Goal: Obtain resource: Obtain resource

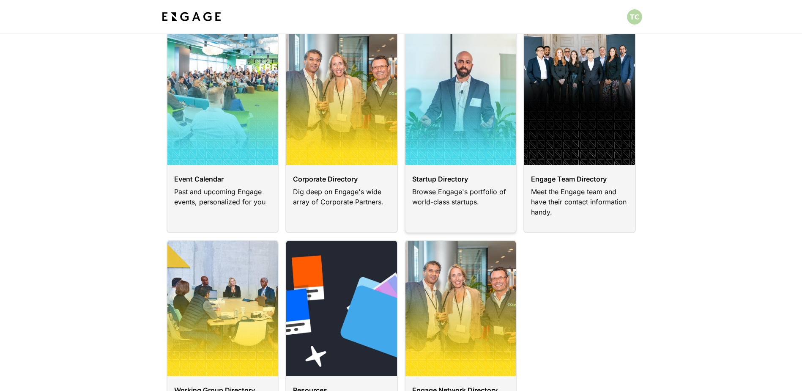
scroll to position [42, 0]
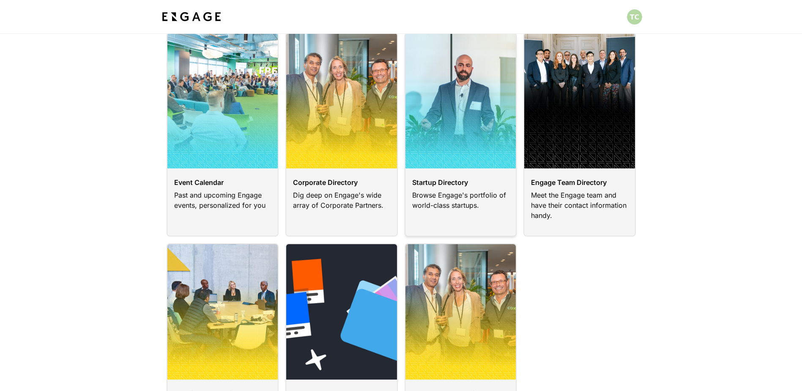
click at [491, 180] on link at bounding box center [460, 134] width 112 height 204
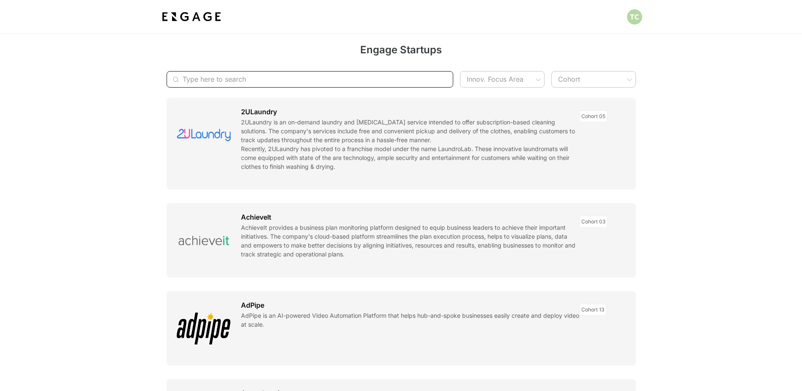
click at [202, 77] on input "Type here to search" at bounding box center [306, 79] width 246 height 16
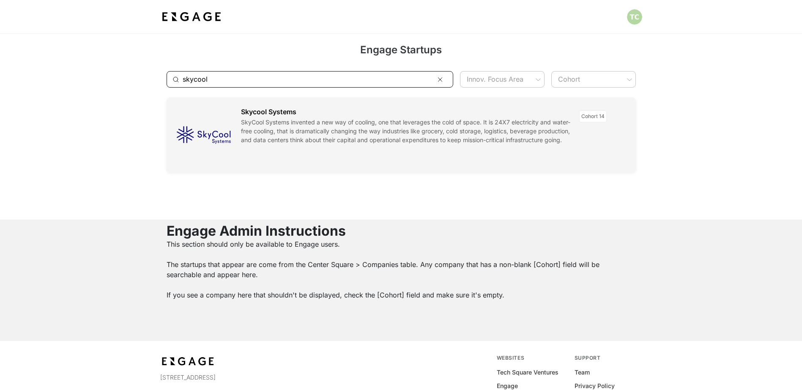
type input "skycool"
click at [249, 126] on link at bounding box center [401, 135] width 469 height 74
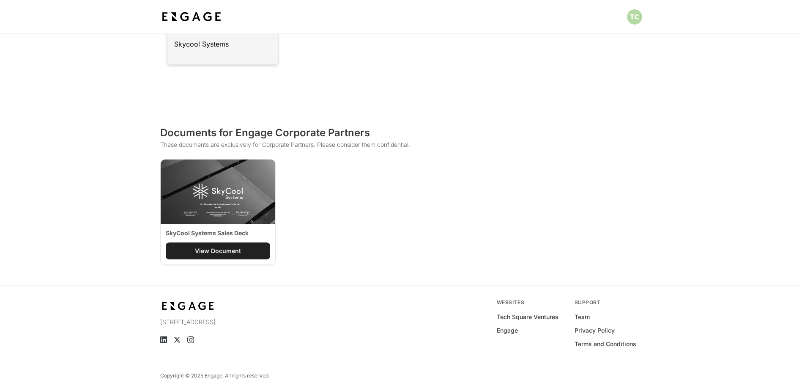
scroll to position [976, 0]
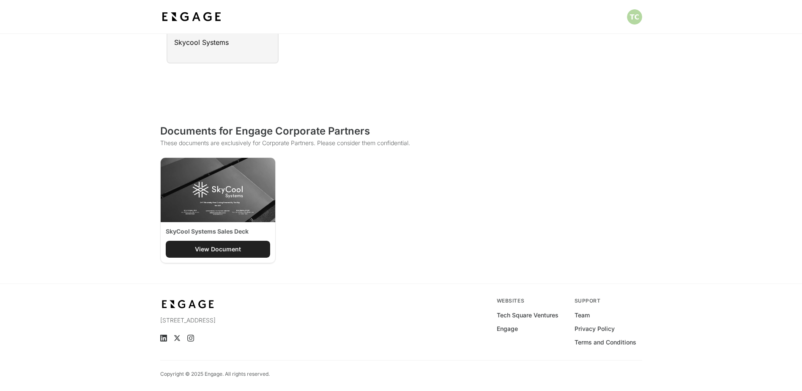
click at [201, 249] on div "View Document" at bounding box center [218, 249] width 46 height 8
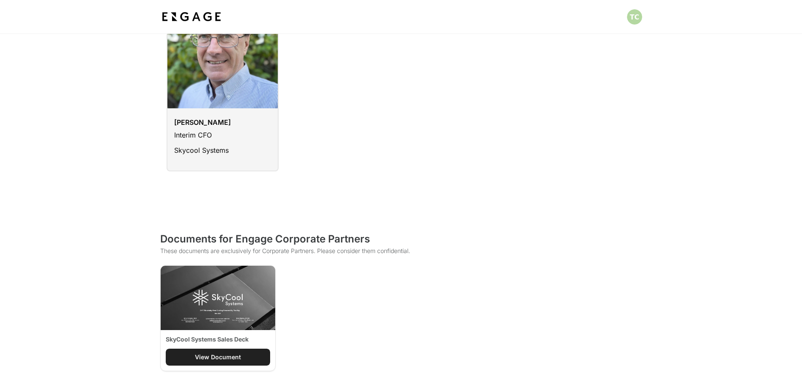
scroll to position [850, 0]
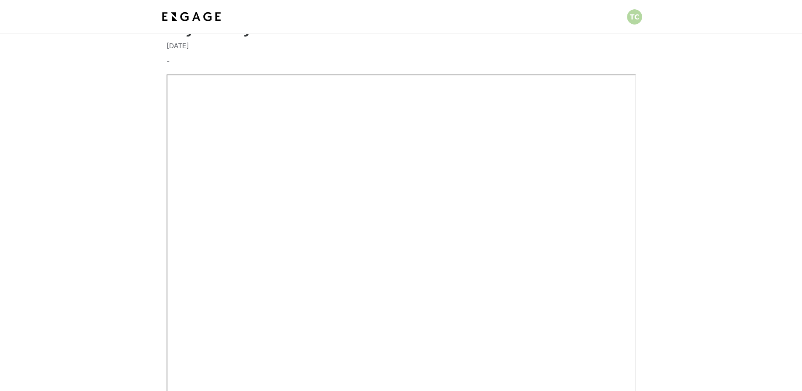
scroll to position [42, 0]
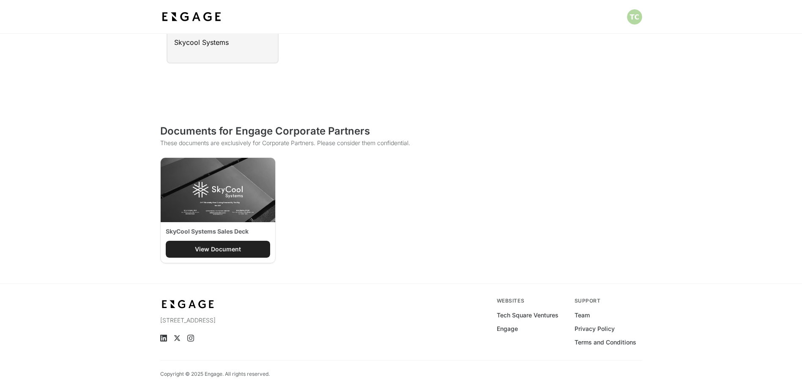
scroll to position [976, 0]
